Goal: Information Seeking & Learning: Learn about a topic

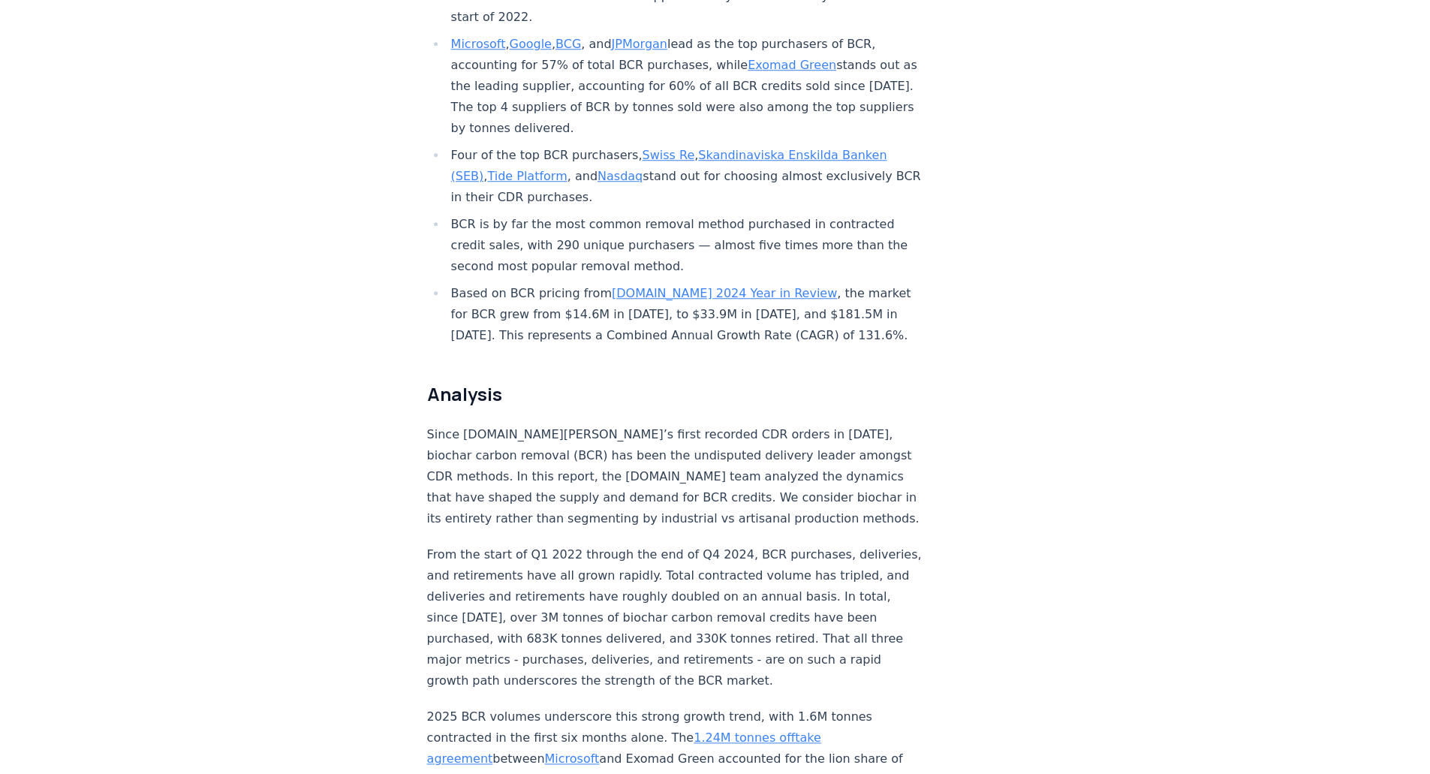
scroll to position [800, 0]
click at [683, 287] on link "CDR.fyi 2024 Year in Review" at bounding box center [724, 294] width 225 height 14
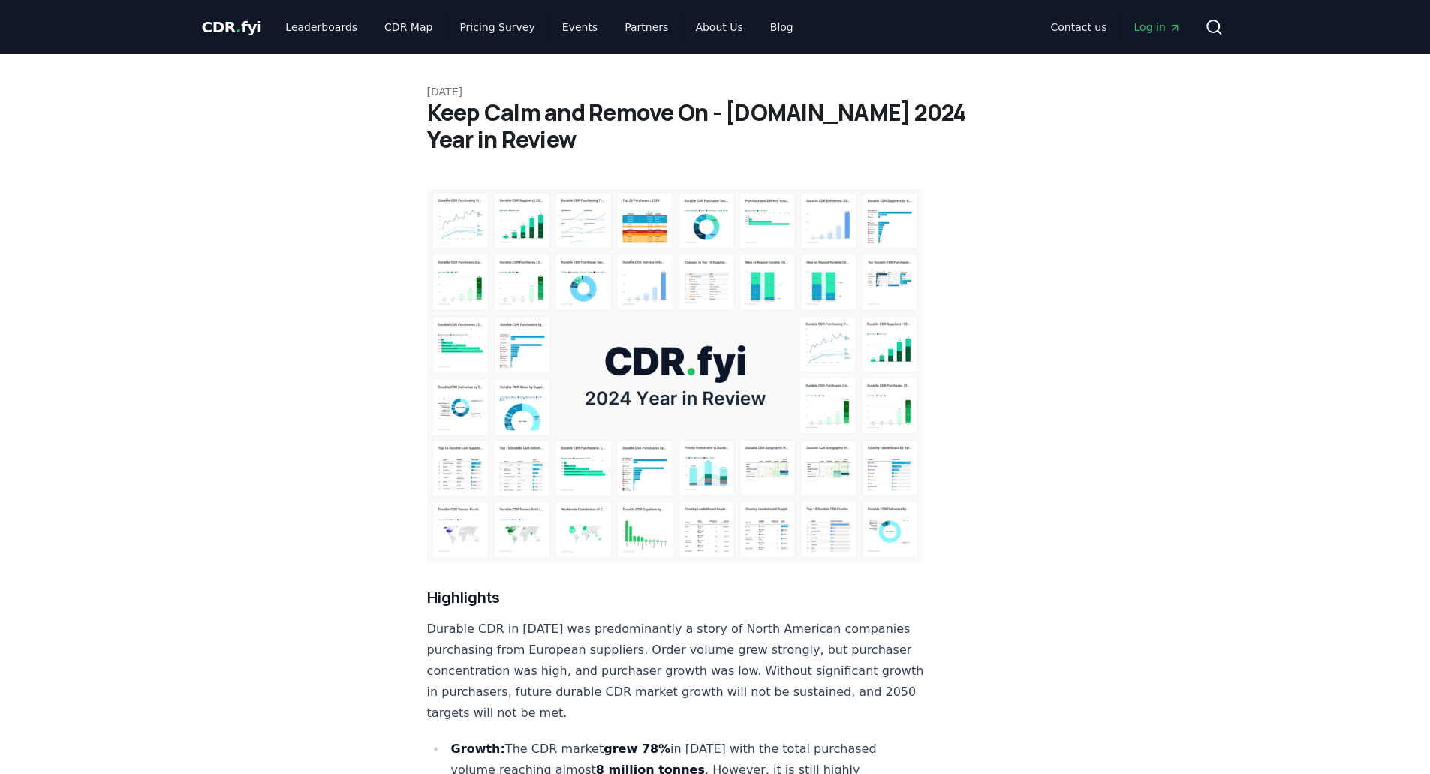
click at [236, 33] on span "." at bounding box center [238, 27] width 5 height 18
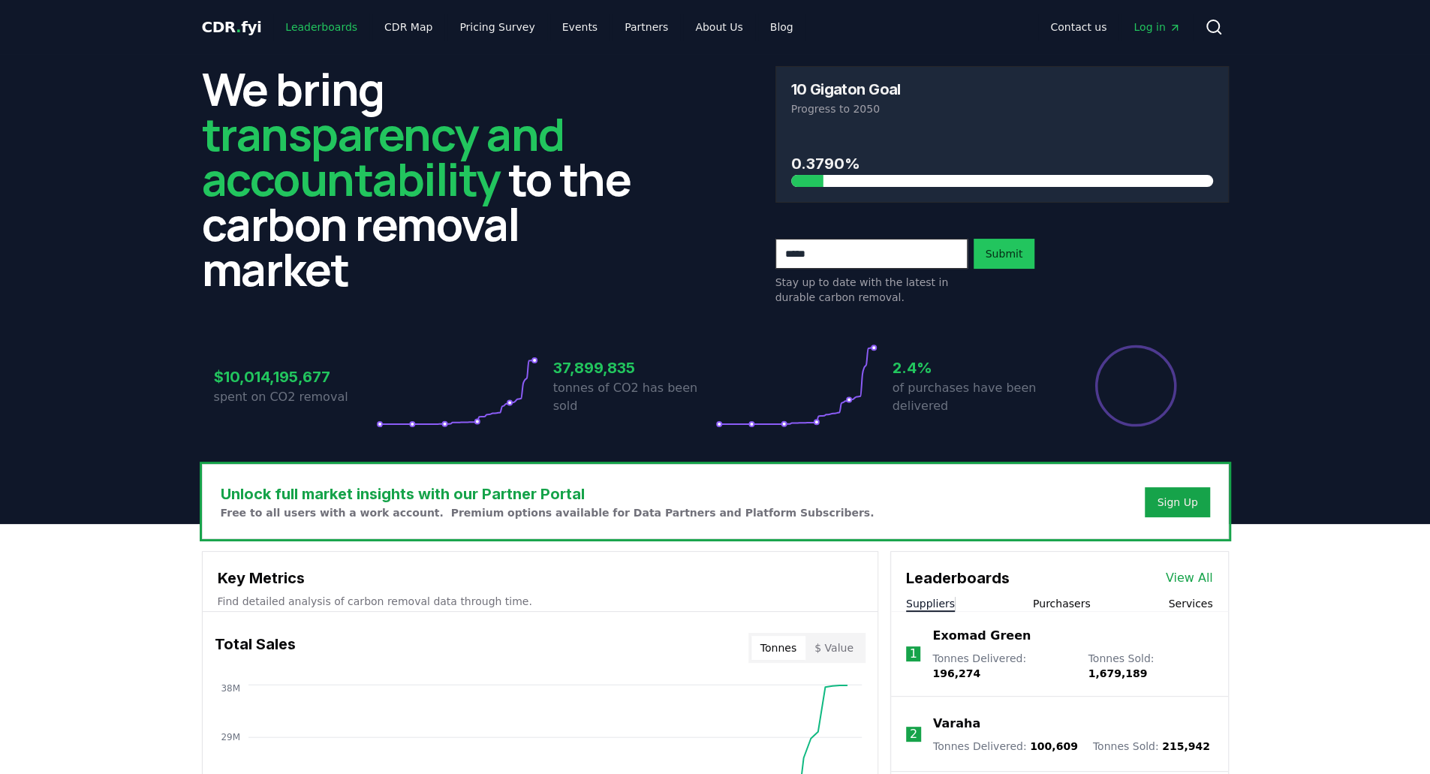
click at [327, 25] on link "Leaderboards" at bounding box center [321, 27] width 96 height 27
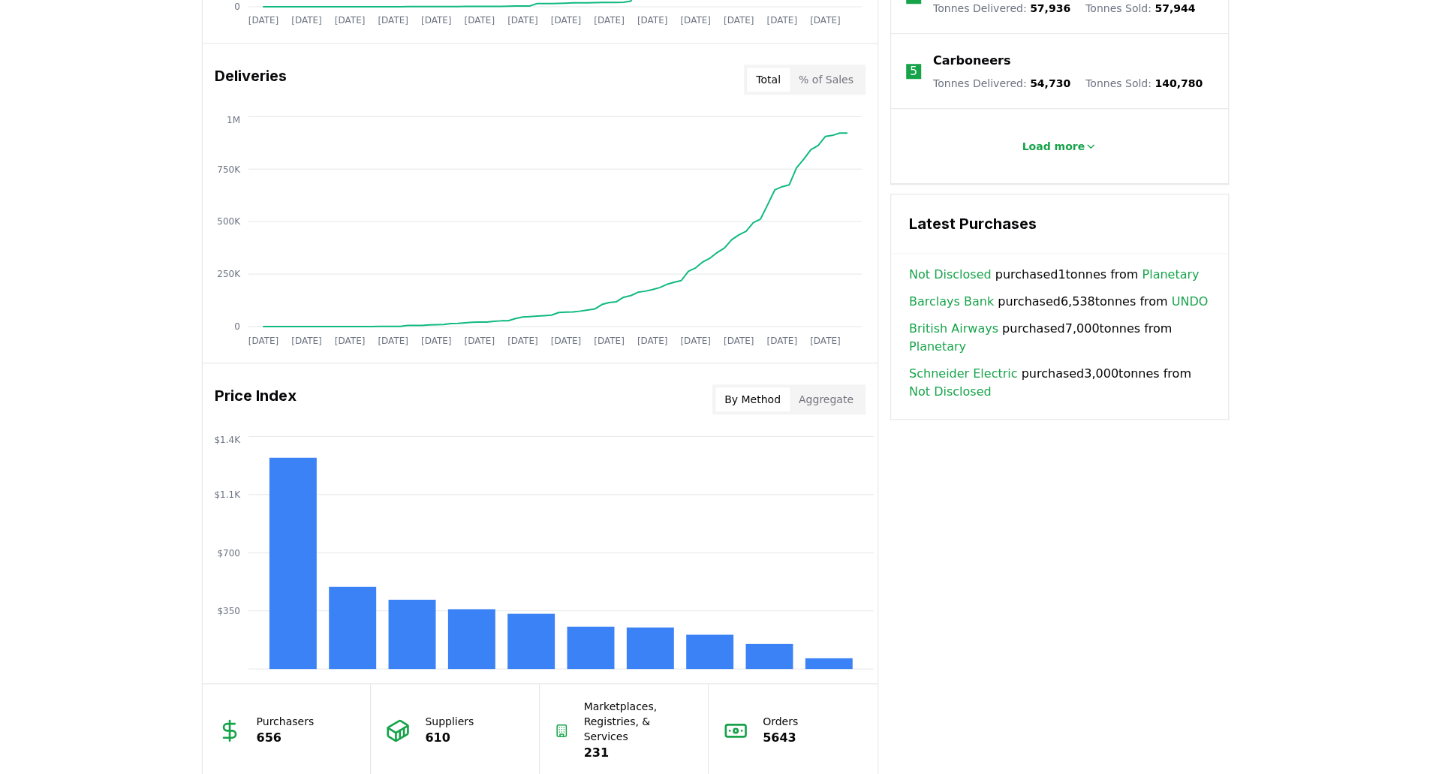
scroll to position [924, 0]
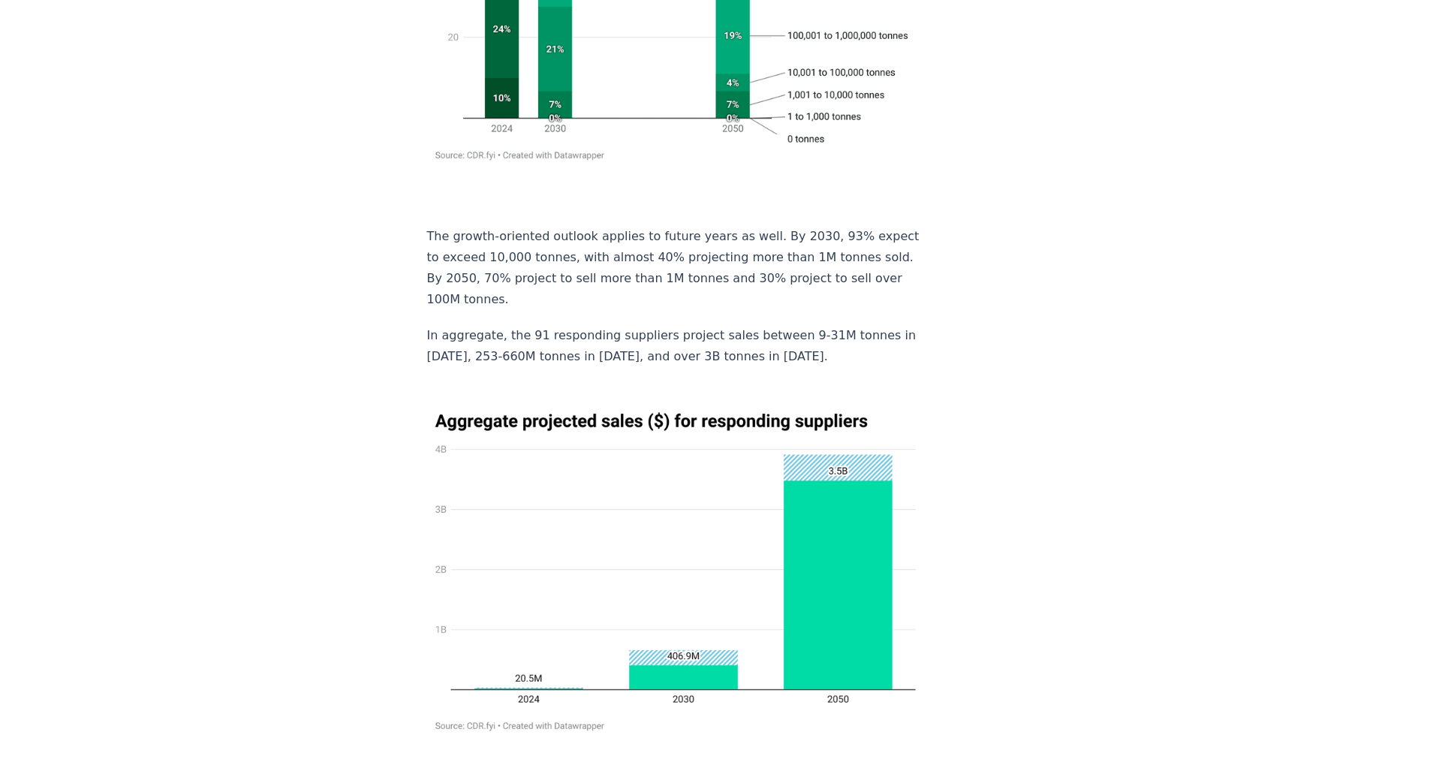
scroll to position [7321, 0]
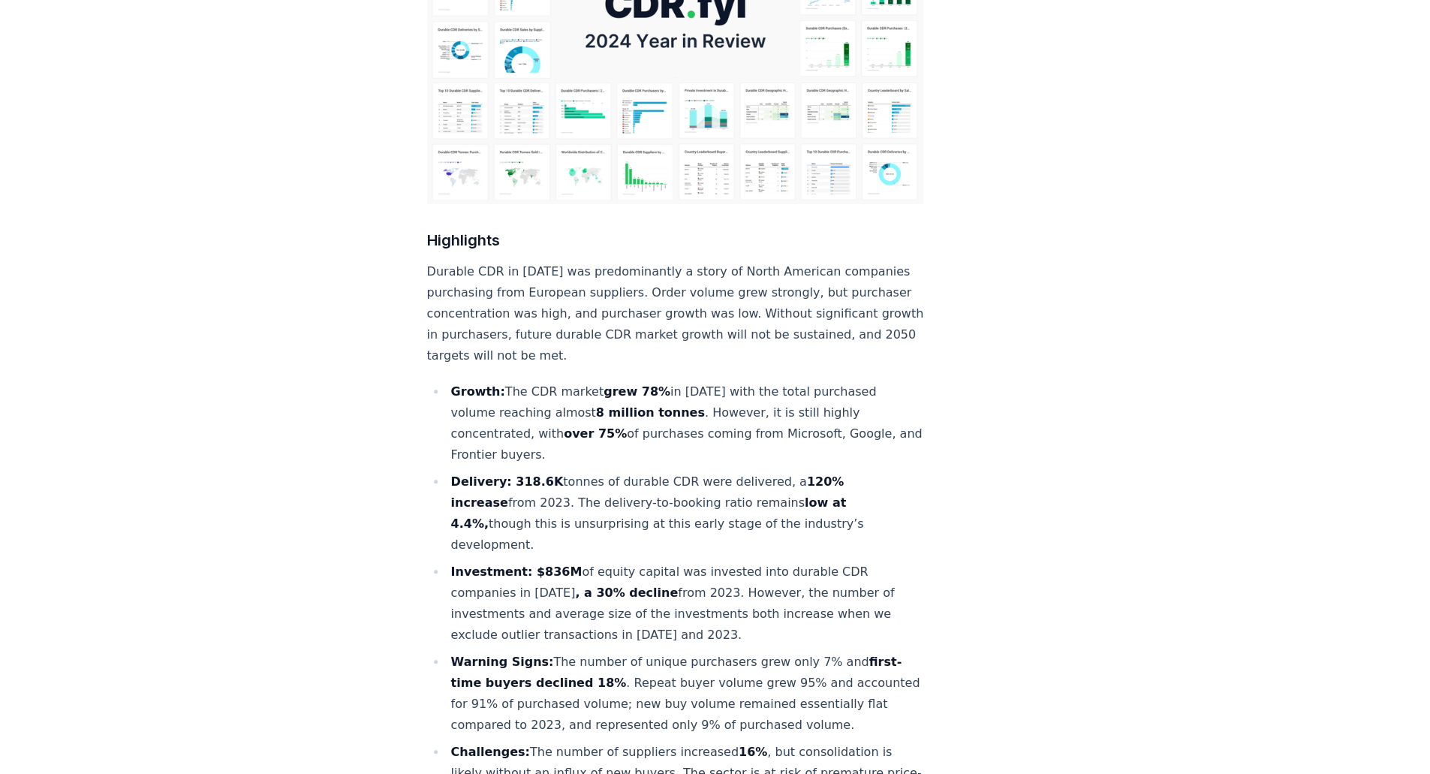
scroll to position [356, 0]
